Goal: Task Accomplishment & Management: Complete application form

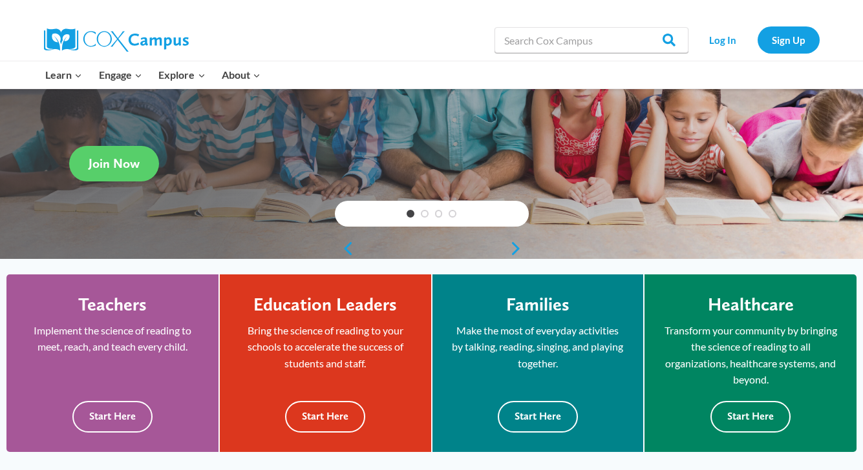
scroll to position [234, 0]
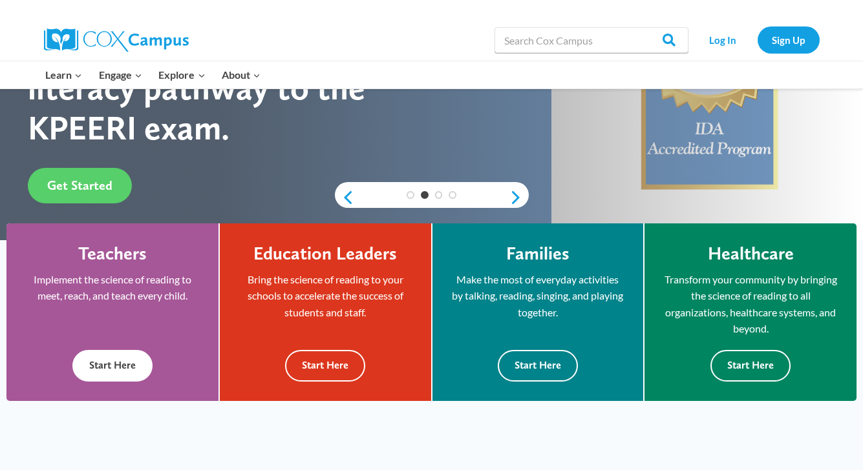
click at [138, 362] on button "Start Here" at bounding box center [112, 366] width 80 height 32
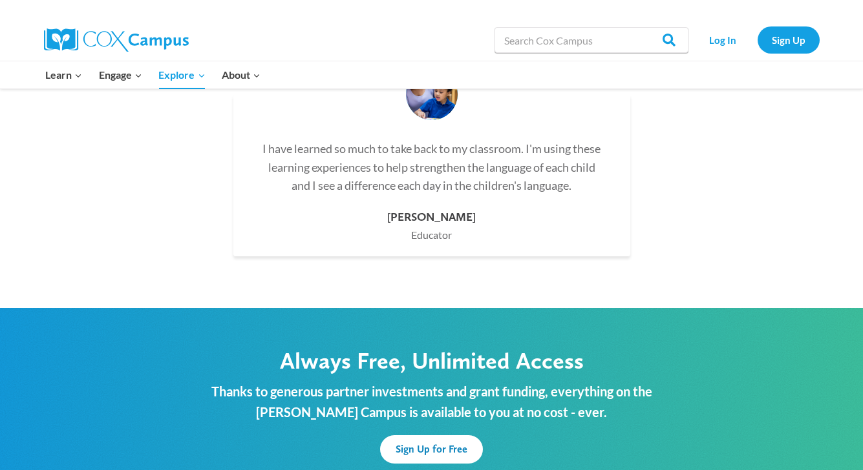
scroll to position [3911, 0]
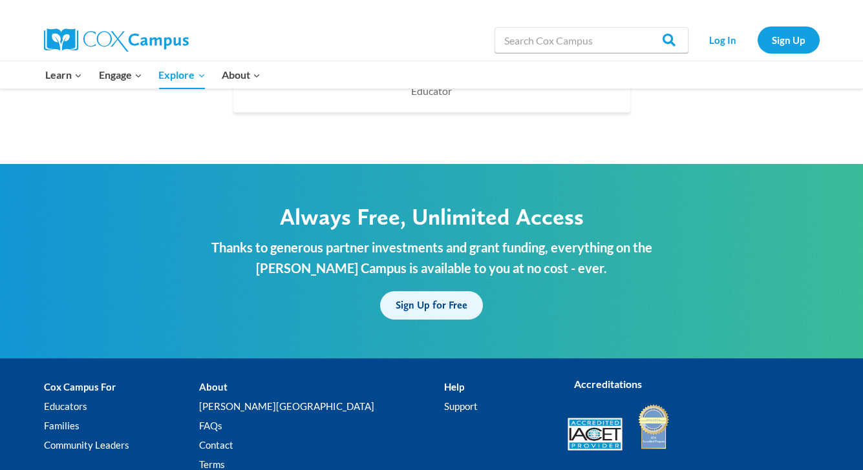
click at [432, 291] on link "Sign Up for Free" at bounding box center [431, 305] width 103 height 28
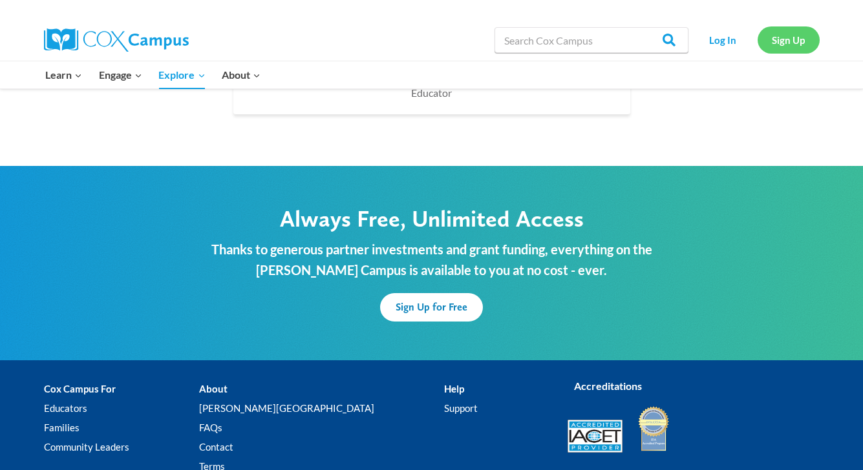
click at [790, 43] on link "Sign Up" at bounding box center [788, 39] width 62 height 26
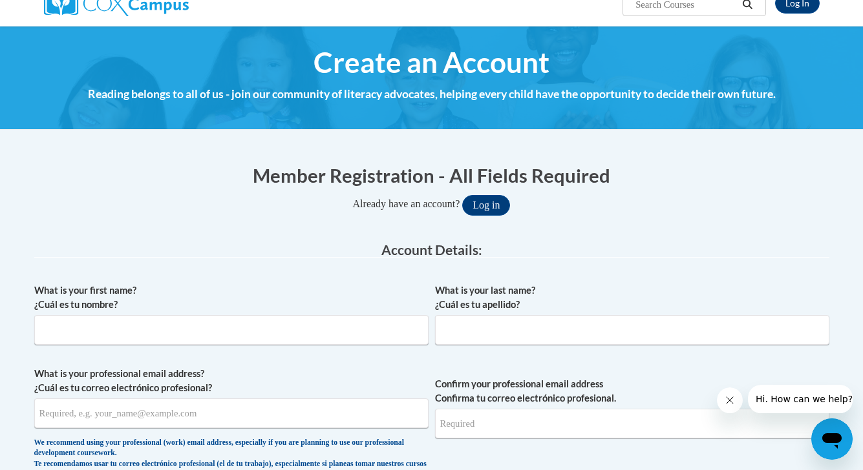
scroll to position [189, 0]
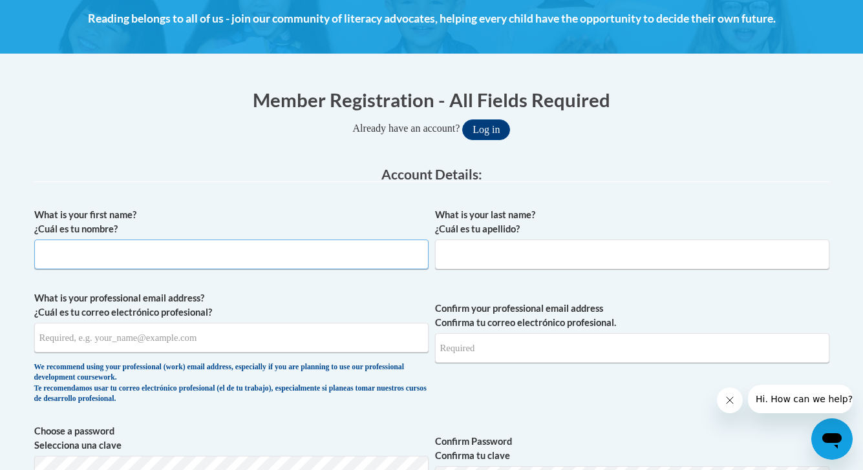
click at [338, 250] on input "What is your first name? ¿Cuál es tu nombre?" at bounding box center [231, 255] width 394 height 30
type input "JEANINE"
type input "MICHEL"
type input "jeaninemichel@gmail.com"
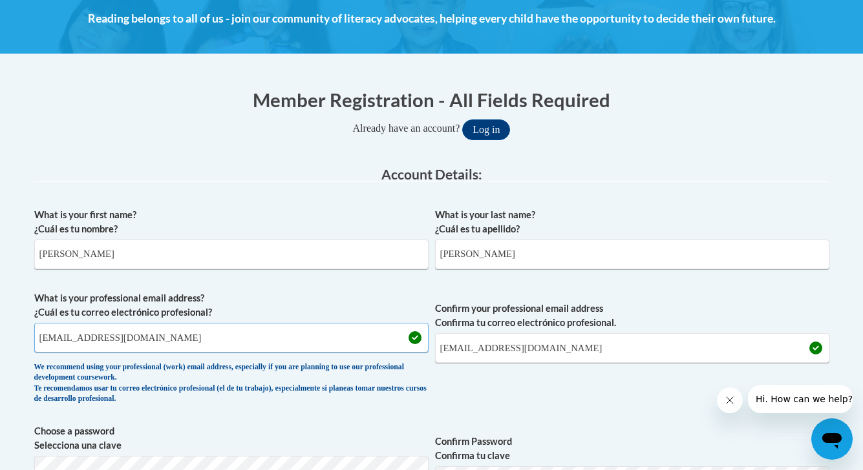
click at [127, 347] on input "jeaninemichel@gmail.com" at bounding box center [231, 338] width 394 height 30
type input "jeanine.michel@ileadcalifornia.org"
click at [527, 351] on input "jeaninemichel@gmail.com" at bounding box center [632, 348] width 394 height 30
type input "jeanine.michel@ileadcalifornia.org"
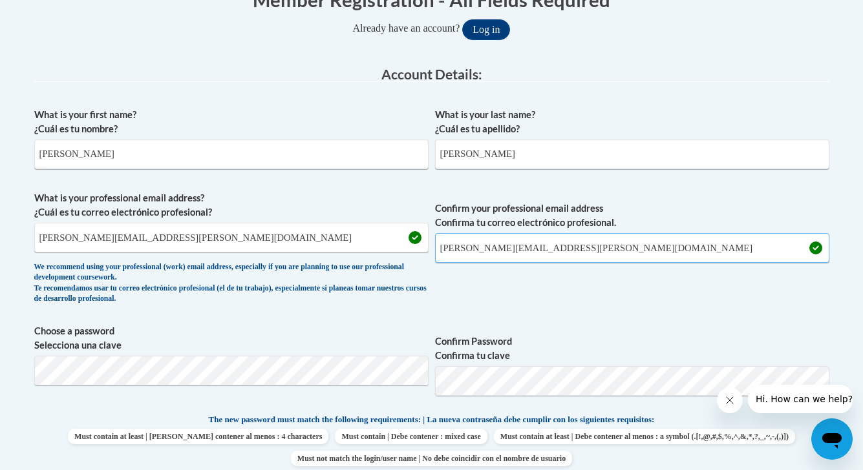
scroll to position [454, 0]
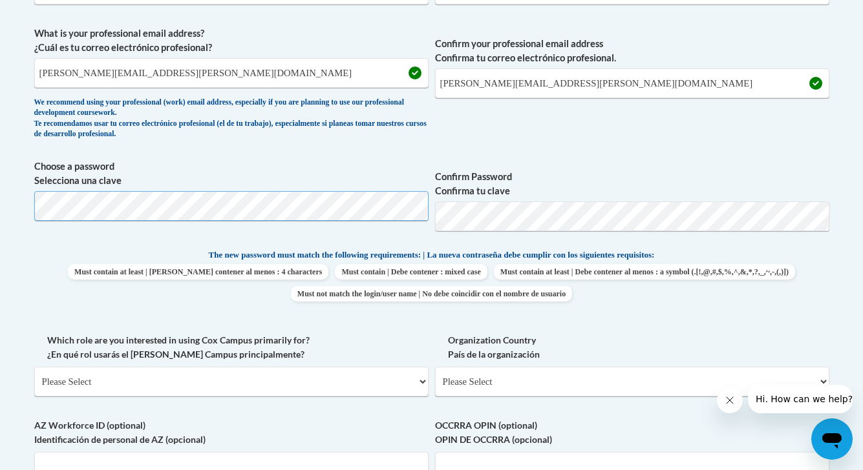
click at [21, 205] on body "This site uses cookies to help improve your learning experience. By continuing …" at bounding box center [431, 334] width 863 height 1577
click at [484, 200] on span "Confirm Password Confirma tu clave" at bounding box center [632, 201] width 394 height 82
click at [602, 169] on span "Confirm Password Confirma tu clave" at bounding box center [632, 201] width 394 height 82
click at [430, 218] on span "Choose a password Selecciona una clave Confirm Password Confirma tu clave" at bounding box center [431, 201] width 795 height 82
click at [592, 173] on label "Confirm Password Confirma tu clave" at bounding box center [632, 184] width 394 height 28
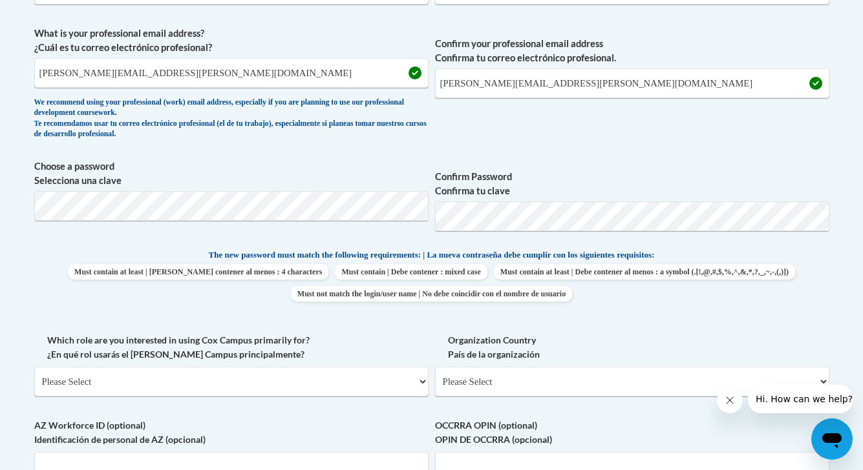
click at [506, 238] on span "Confirm Password Confirma tu clave" at bounding box center [632, 201] width 394 height 82
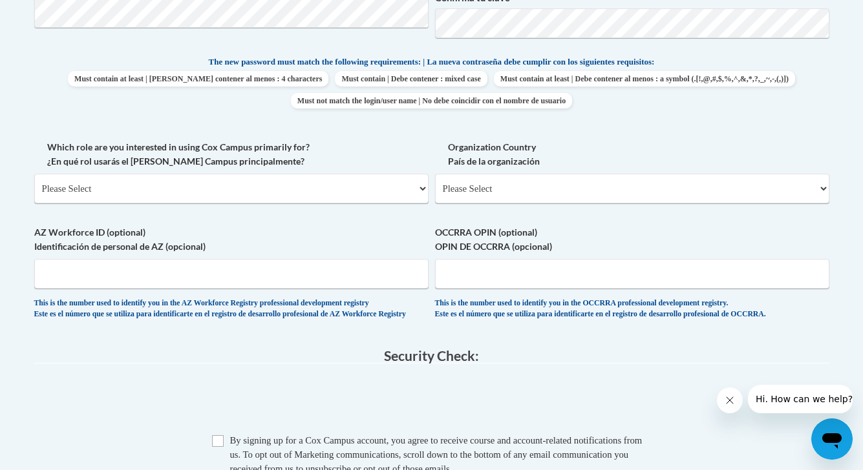
scroll to position [687, 0]
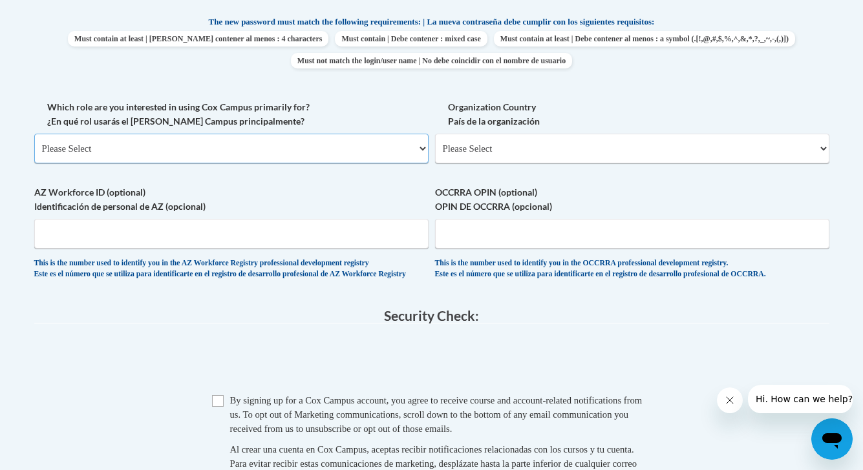
click at [283, 149] on select "Please Select College/University | Colegio/Universidad Community/Nonprofit Part…" at bounding box center [231, 149] width 394 height 30
select select "fbf2d438-af2f-41f8-98f1-81c410e29de3"
click at [34, 134] on select "Please Select College/University | Colegio/Universidad Community/Nonprofit Part…" at bounding box center [231, 149] width 394 height 30
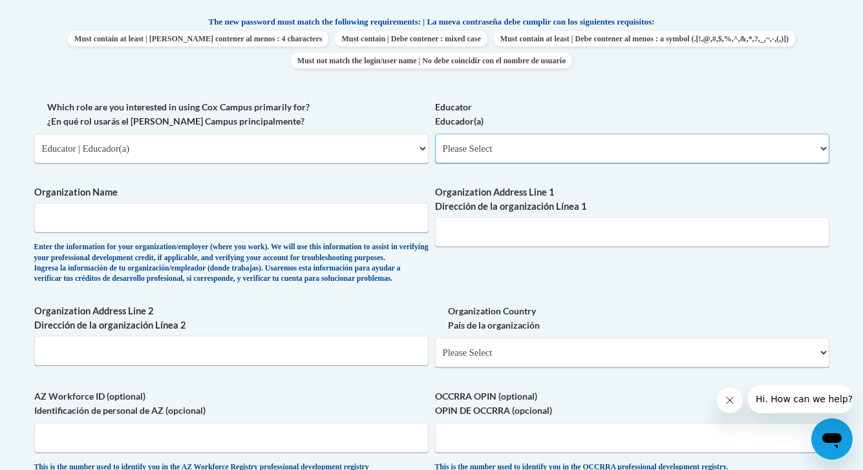
click at [487, 156] on select "Please Select Early Learning/Daycare Teacher/Family Home Care Provider | Maestr…" at bounding box center [632, 149] width 394 height 30
select select "5455f13f-8aeb-4200-a53b-f3dbe28286cf"
click at [435, 134] on select "Please Select Early Learning/Daycare Teacher/Family Home Care Provider | Maestr…" at bounding box center [632, 149] width 394 height 30
click at [350, 222] on input "Organization Name" at bounding box center [231, 218] width 394 height 30
type input "iLEAD Charter Schools"
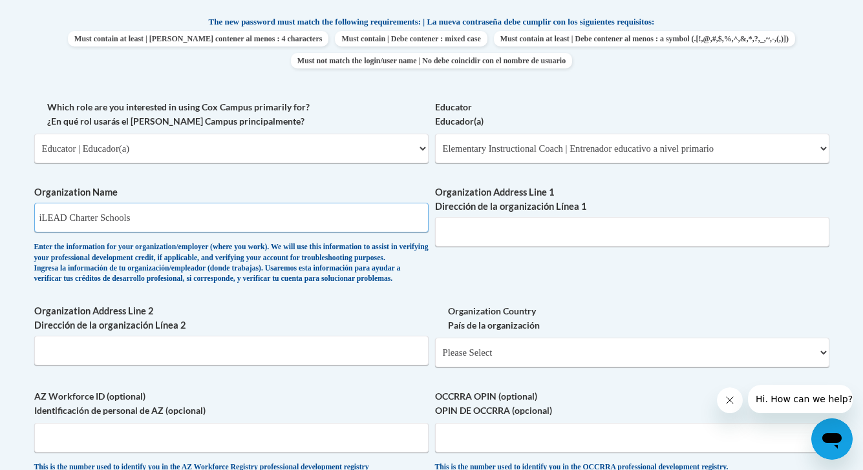
type input "29477 The Old Road Castaic"
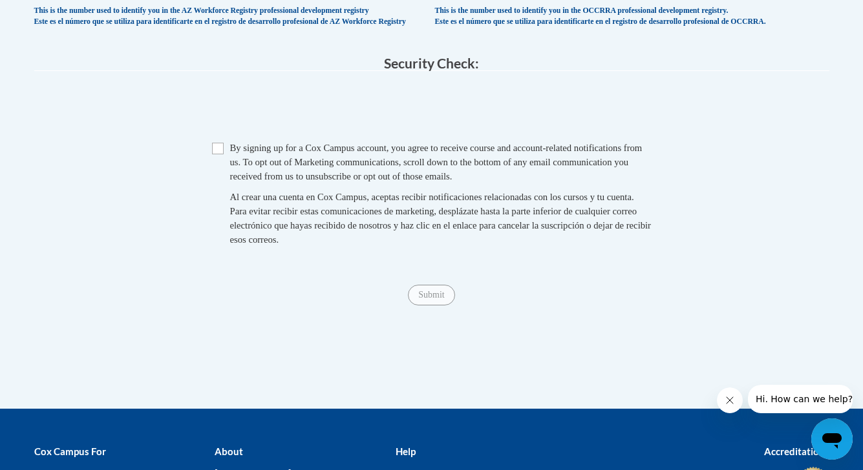
scroll to position [1146, 0]
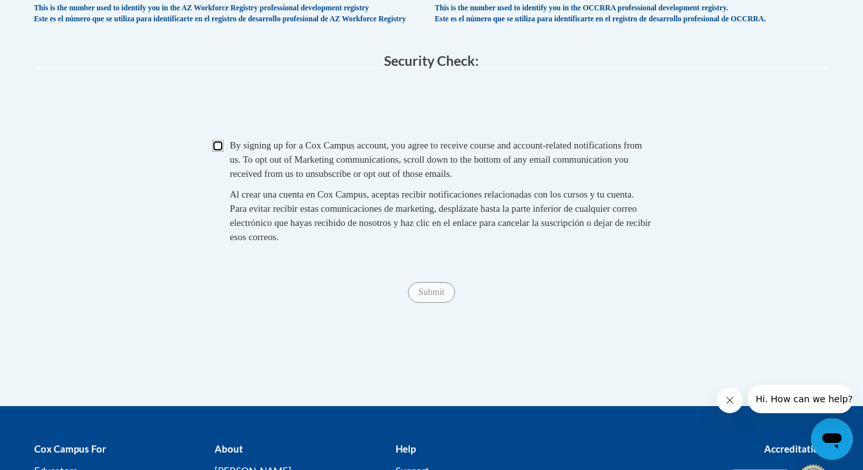
click at [218, 152] on input "Checkbox" at bounding box center [218, 146] width 12 height 12
checkbox input "true"
click at [428, 303] on input "Submit" at bounding box center [431, 292] width 47 height 21
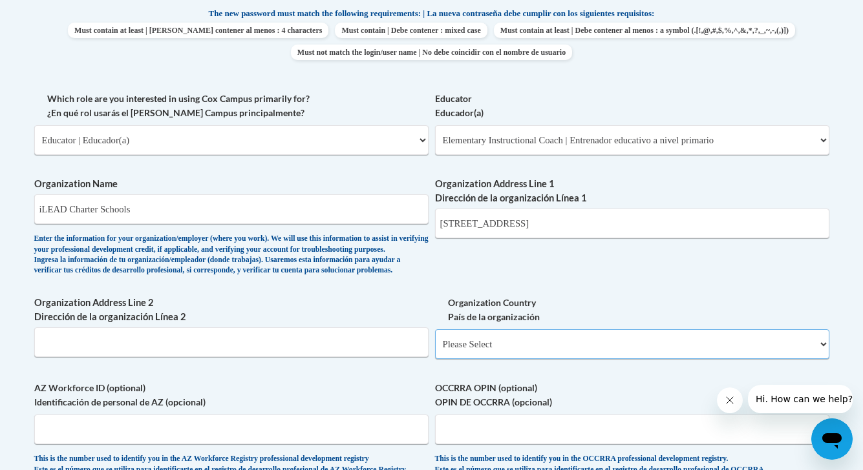
scroll to position [678, 0]
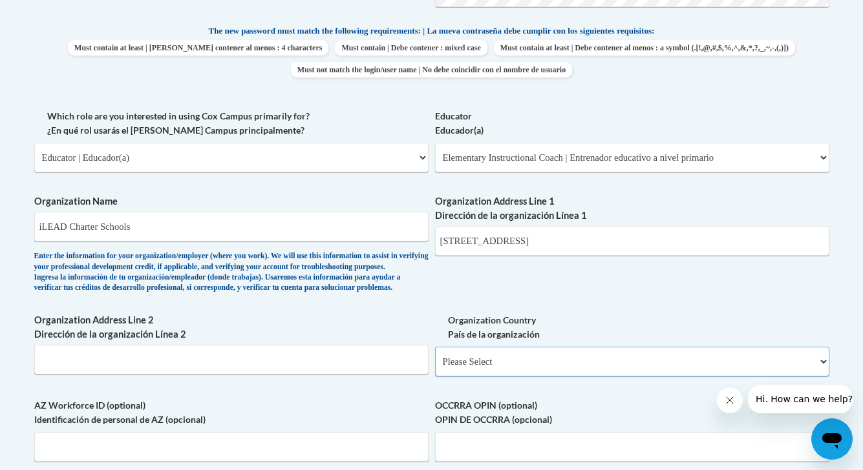
click at [603, 377] on select "Please Select United States | Estados Unidos Outside of the United States | Fue…" at bounding box center [632, 362] width 394 height 30
select select "ad49bcad-a171-4b2e-b99c-48b446064914"
click at [435, 368] on select "Please Select United States | Estados Unidos Outside of the United States | Fue…" at bounding box center [632, 362] width 394 height 30
select select
click at [598, 331] on div "What is your first name? ¿Cuál es tu nombre? JEANINE What is your last name? ¿C…" at bounding box center [431, 180] width 795 height 937
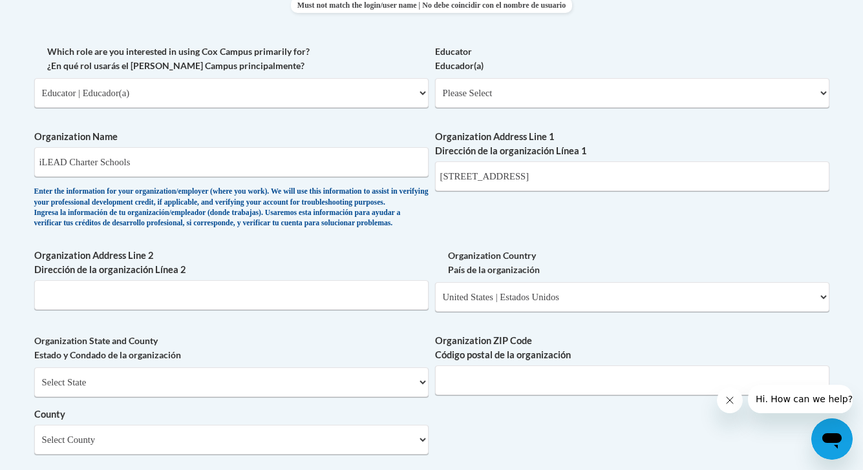
scroll to position [835, 0]
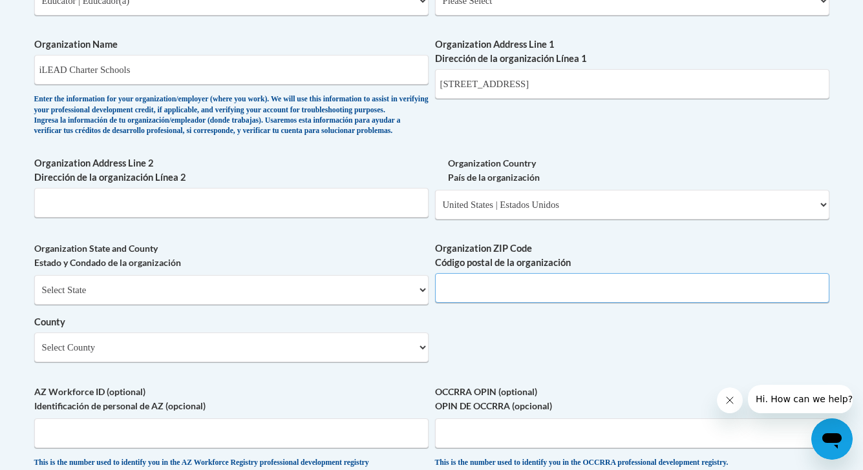
click at [583, 303] on input "Organization ZIP Code Código postal de la organización" at bounding box center [632, 288] width 394 height 30
type input "91390"
click at [370, 362] on select "Select County Alameda Alpine Amador Butte Calaveras Colusa Contra Costa Del Nor…" at bounding box center [231, 348] width 394 height 30
select select "Los Angeles"
click at [34, 353] on select "Select County Alameda Alpine Amador Butte Calaveras Colusa Contra Costa Del Nor…" at bounding box center [231, 348] width 394 height 30
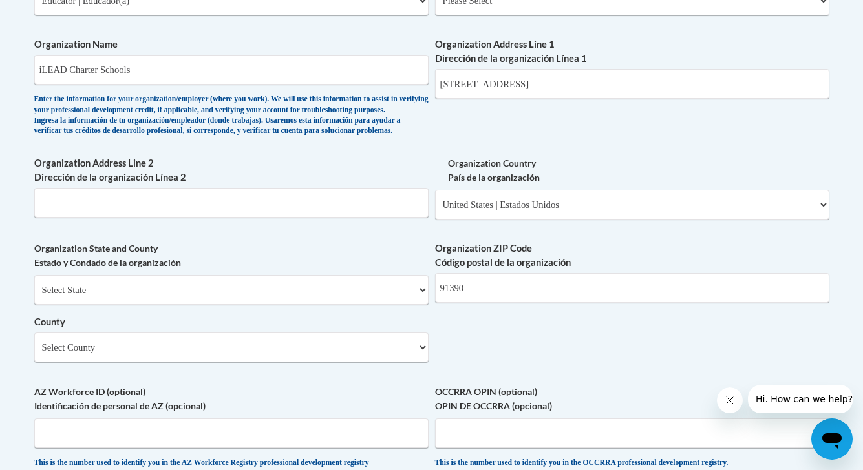
click at [477, 360] on div "What is your first name? ¿Cuál es tu nombre? JEANINE What is your last name? ¿C…" at bounding box center [431, 23] width 795 height 937
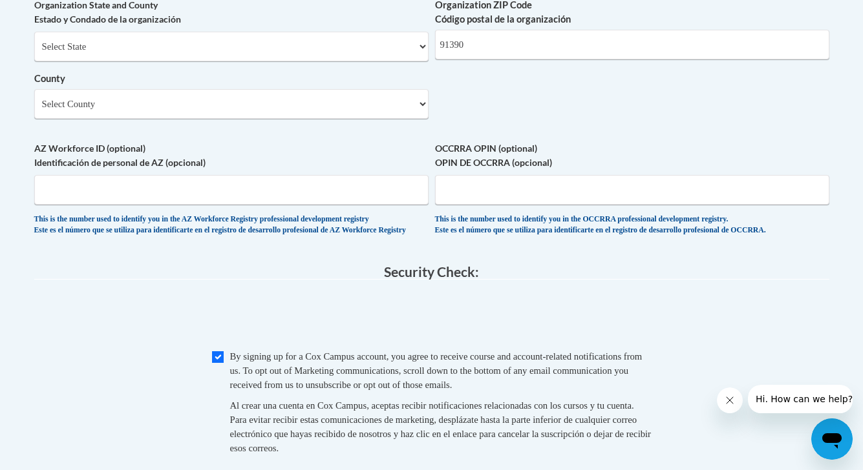
scroll to position [1043, 0]
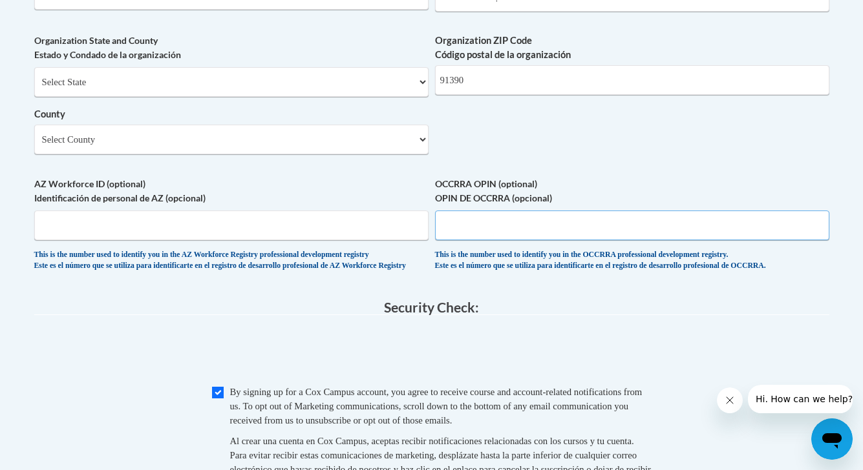
click at [472, 240] on input "OCCRRA OPIN (optional) OPIN DE OCCRRA (opcional)" at bounding box center [632, 226] width 394 height 30
click at [370, 205] on label "AZ Workforce ID (optional) Identificación de personal de AZ (opcional)" at bounding box center [231, 191] width 394 height 28
click at [370, 211] on input "AZ Workforce ID (optional) Identificación de personal de AZ (opcional)" at bounding box center [231, 226] width 394 height 30
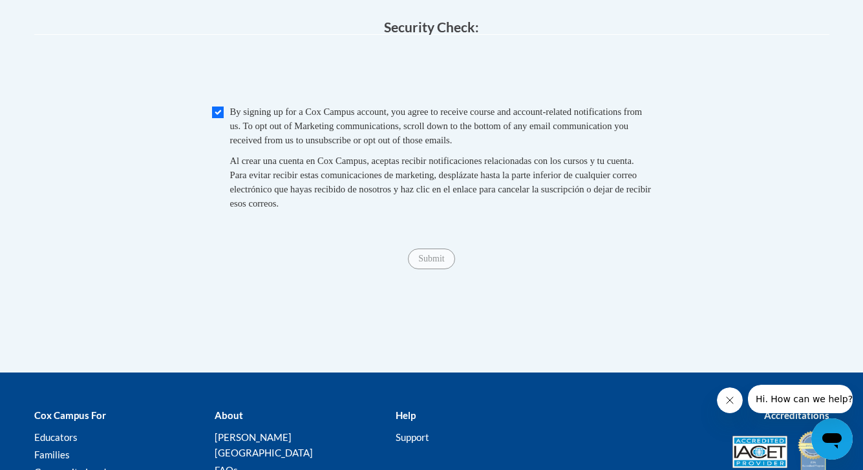
scroll to position [1325, 0]
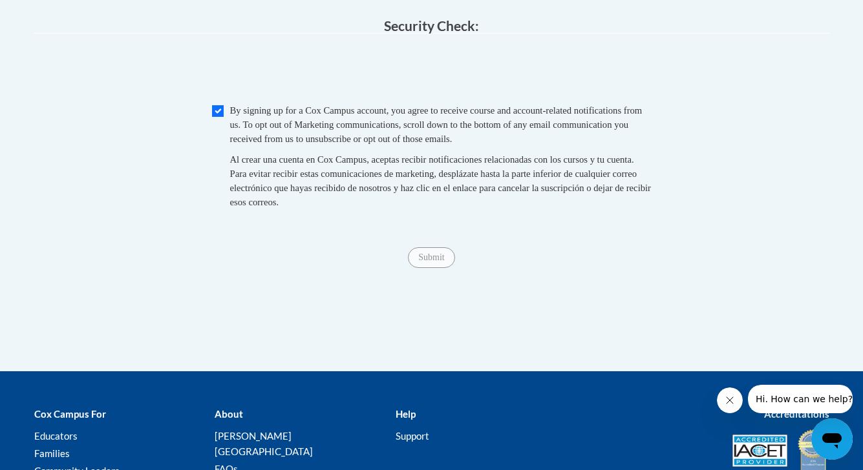
click at [741, 403] on button "Close message from company" at bounding box center [730, 401] width 26 height 26
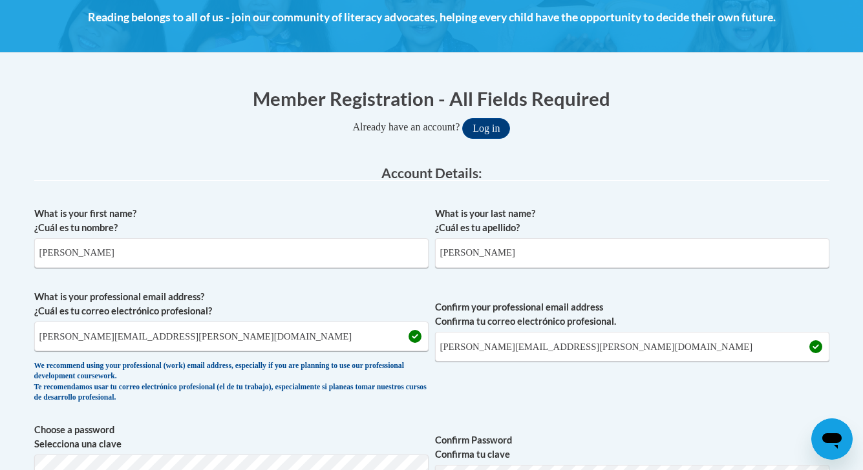
scroll to position [0, 0]
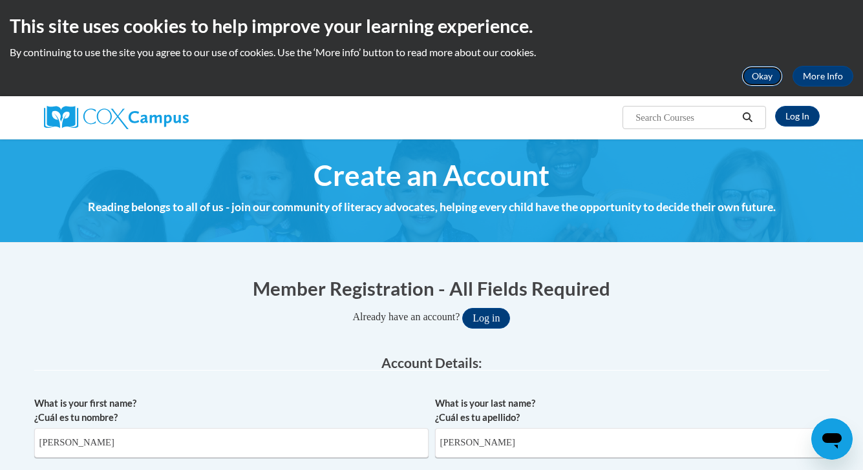
click at [757, 79] on button "Okay" at bounding box center [761, 76] width 41 height 21
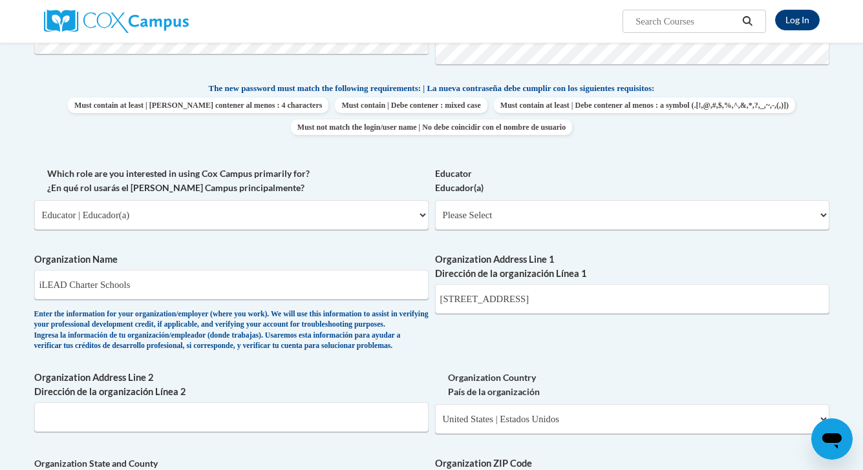
scroll to position [569, 0]
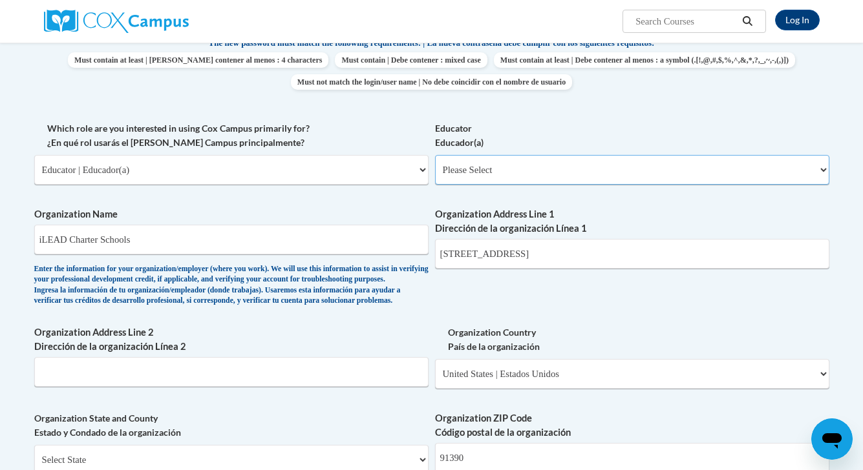
click at [453, 177] on select "Please Select Early Learning/Daycare Teacher/Family Home Care Provider | Maestr…" at bounding box center [632, 170] width 394 height 30
select select "5455f13f-8aeb-4200-a53b-f3dbe28286cf"
click at [435, 155] on select "Please Select Early Learning/Daycare Teacher/Family Home Care Provider | Maestr…" at bounding box center [632, 170] width 394 height 30
select select "null"
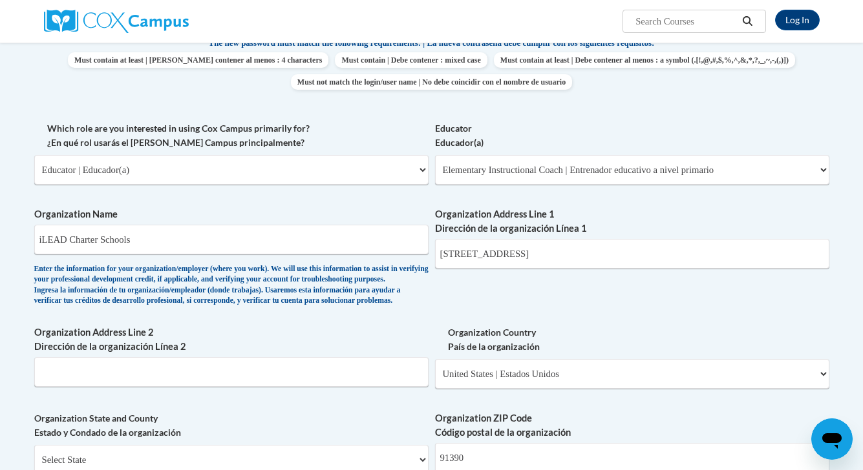
scroll to position [1101, 0]
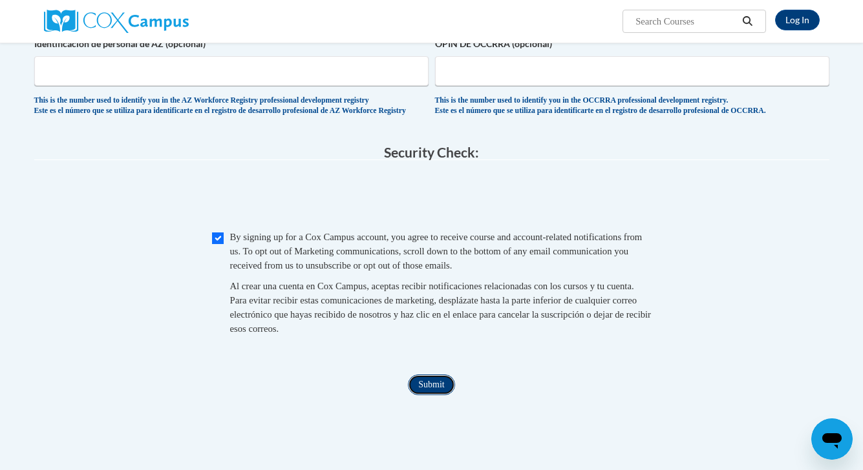
click at [428, 395] on input "Submit" at bounding box center [431, 385] width 47 height 21
